Goal: Complete application form

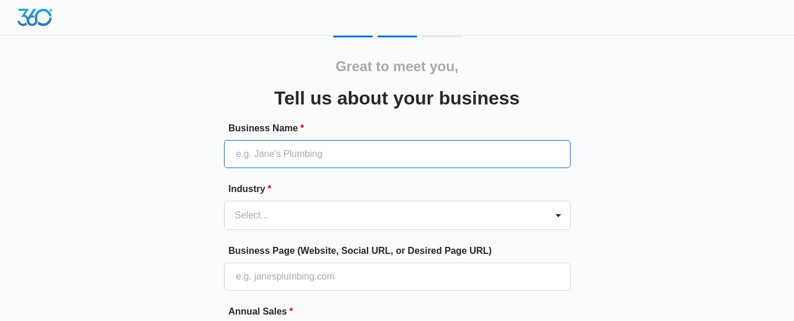
click at [459, 148] on input "Business Name *" at bounding box center [397, 154] width 347 height 28
type input "ذ"
type input "codexal"
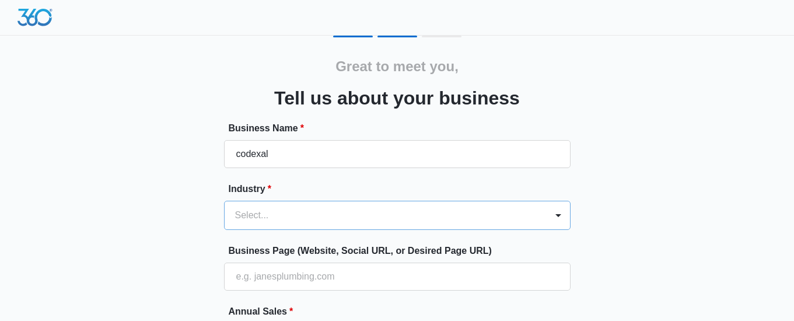
click at [425, 210] on div "Select..." at bounding box center [386, 215] width 322 height 28
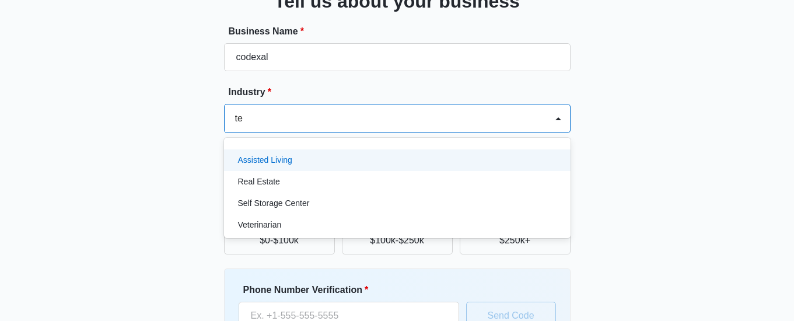
type input "t"
type input "i"
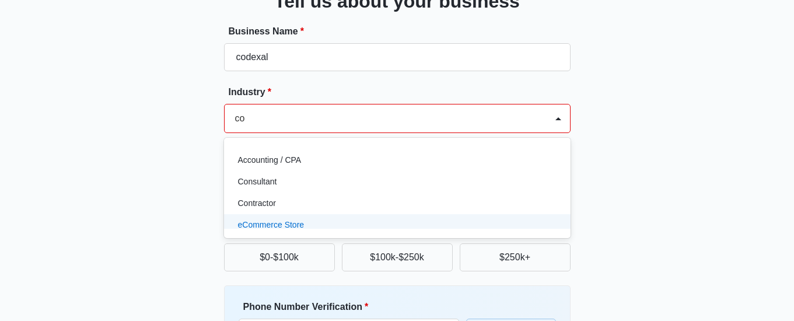
type input "c"
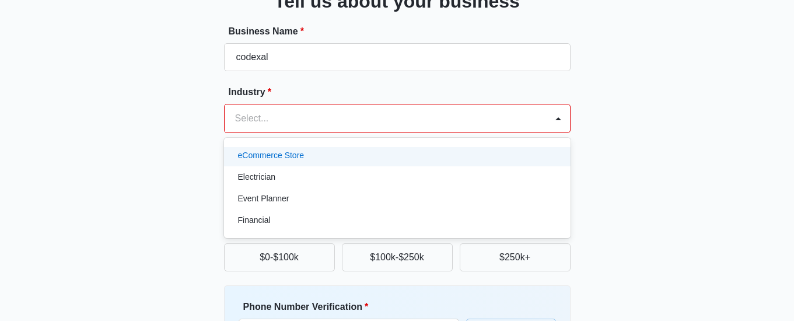
scroll to position [288, 0]
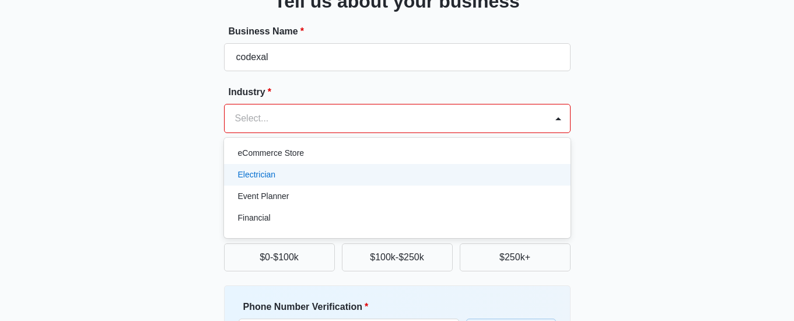
click at [435, 174] on div "Electrician" at bounding box center [396, 175] width 316 height 12
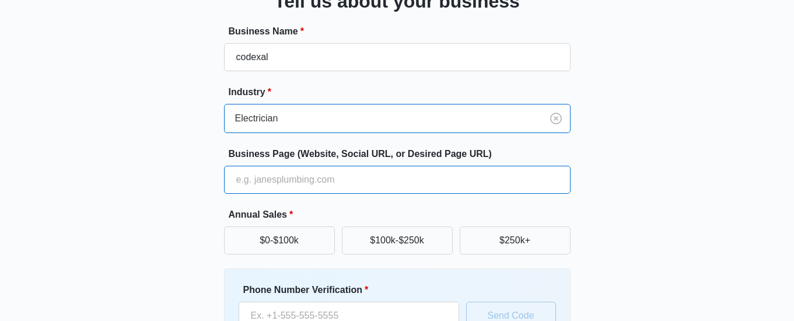
click at [436, 180] on input "Business Page (Website, Social URL, or Desired Page URL)" at bounding box center [397, 180] width 347 height 28
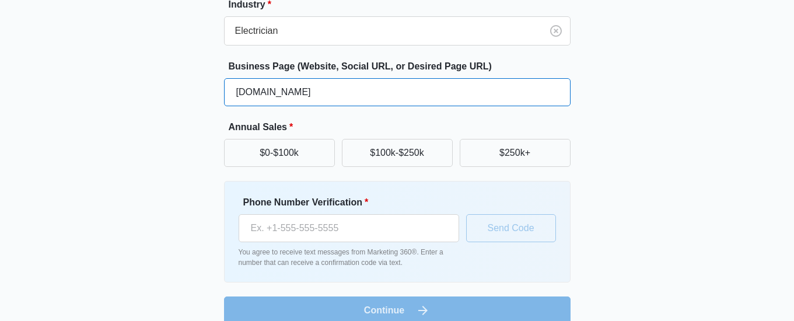
scroll to position [187, 0]
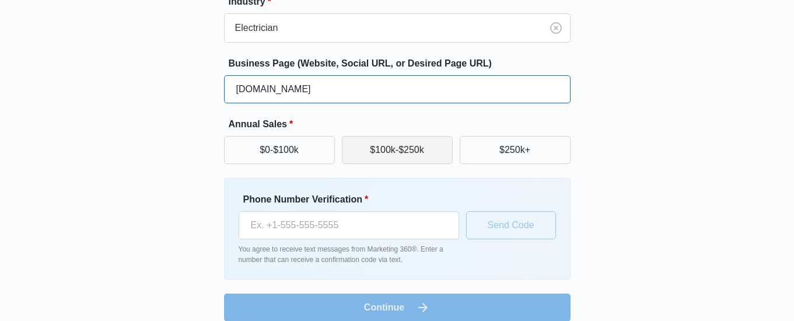
type input "[DOMAIN_NAME]"
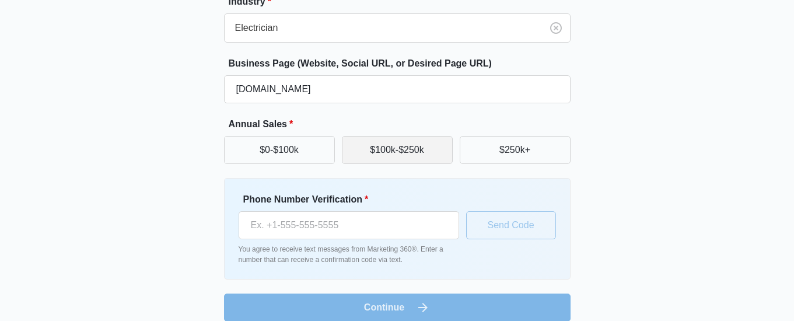
click at [443, 158] on button "$100k-$250k" at bounding box center [397, 150] width 111 height 28
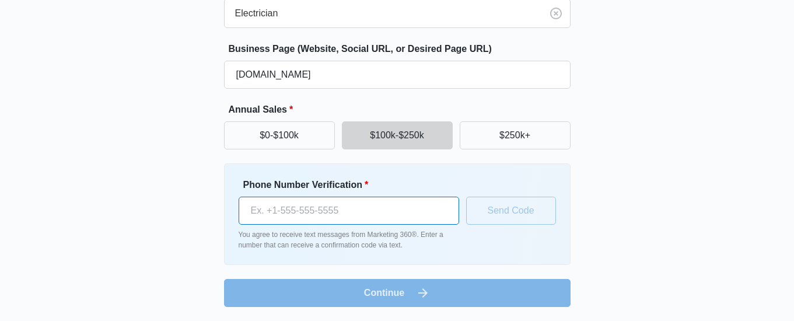
click at [431, 212] on input "Phone Number Verification *" at bounding box center [349, 211] width 221 height 28
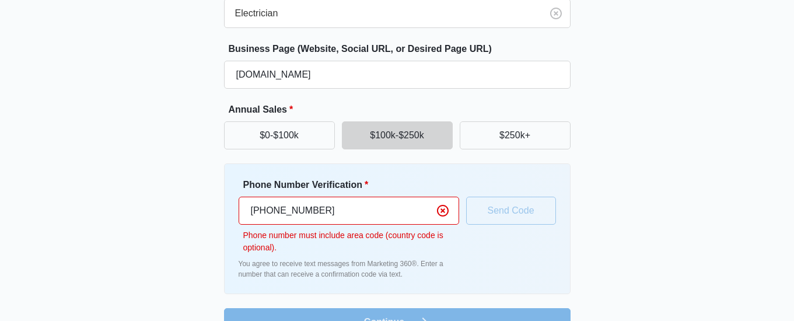
click at [479, 233] on div "Phone Number Verification * [PHONE_NUMBER] Phone number must include area code …" at bounding box center [397, 229] width 317 height 102
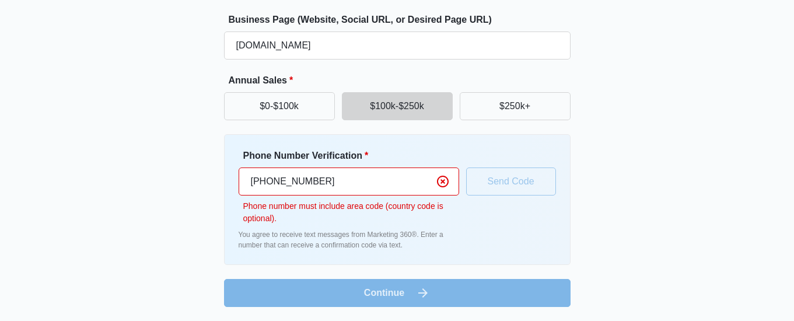
click at [269, 182] on input "[PHONE_NUMBER]" at bounding box center [349, 181] width 221 height 28
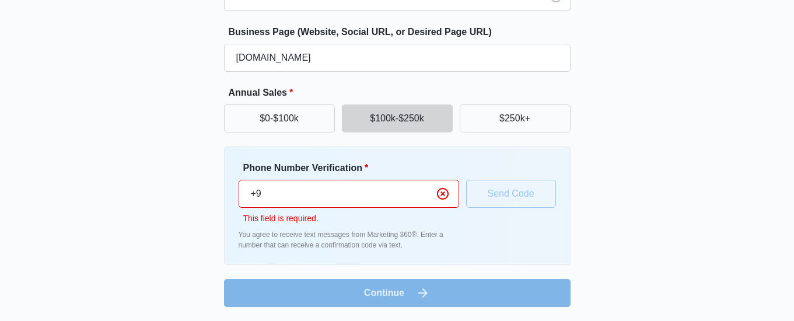
type input "+"
